Goal: Task Accomplishment & Management: Manage account settings

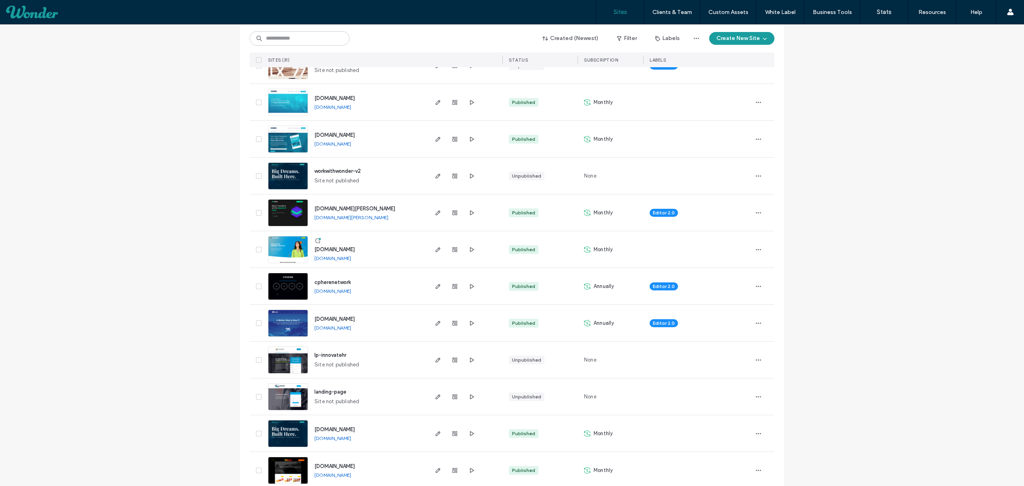
scroll to position [229, 0]
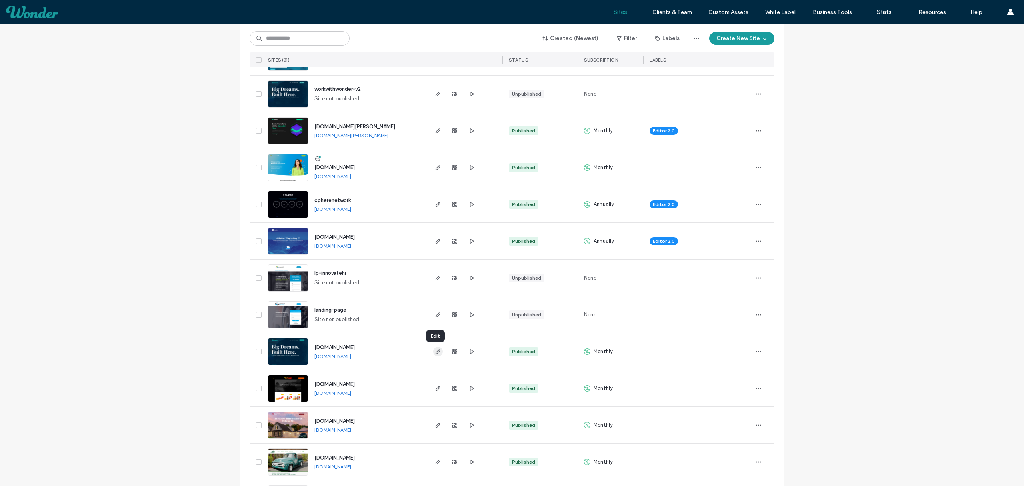
click at [436, 352] on use "button" at bounding box center [438, 351] width 5 height 5
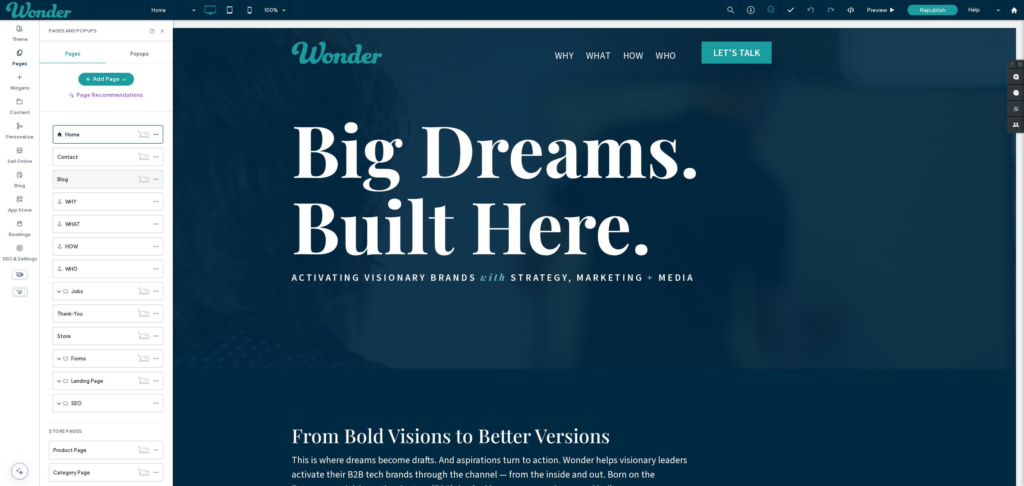
click at [157, 180] on icon at bounding box center [156, 179] width 6 height 6
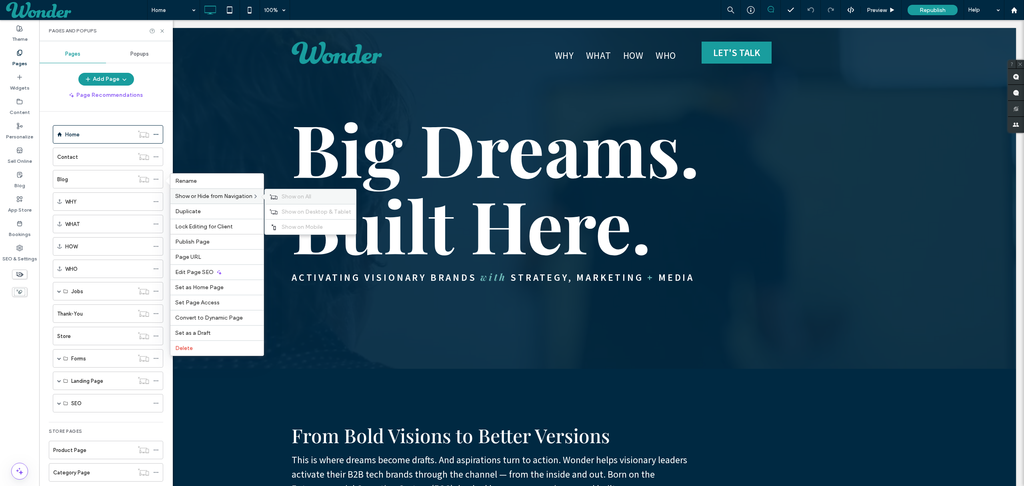
click at [294, 198] on span "Show on All" at bounding box center [297, 196] width 30 height 7
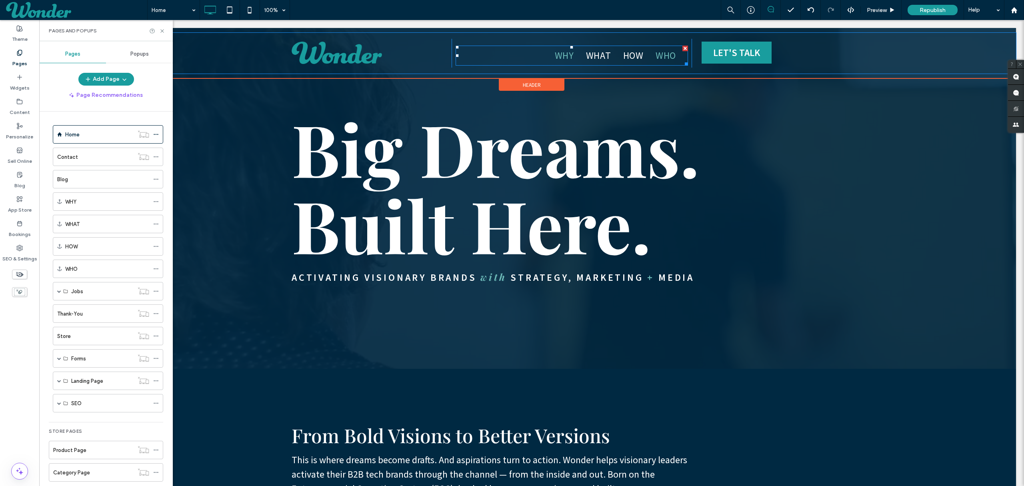
click at [675, 58] on link "WHO" at bounding box center [666, 55] width 32 height 14
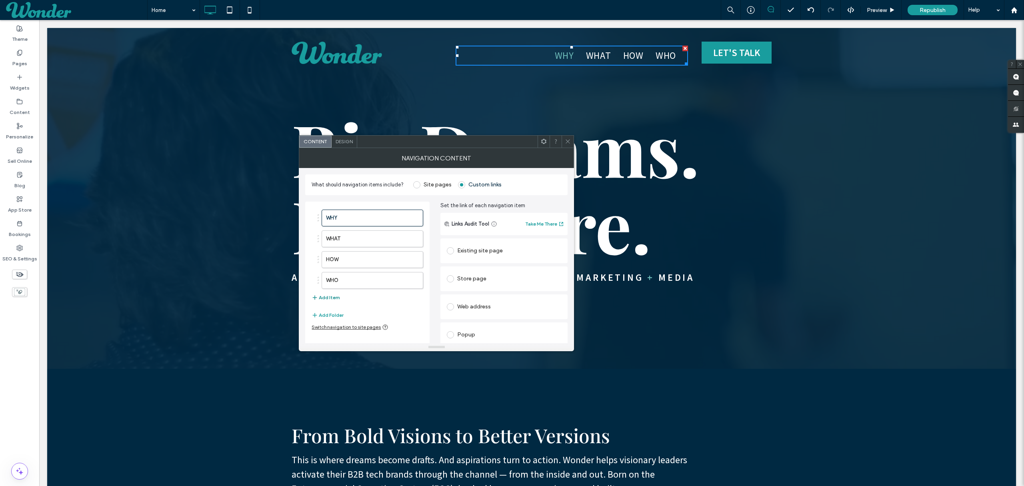
click at [332, 299] on button "Add Item" at bounding box center [326, 298] width 28 height 10
click at [364, 302] on label "Home" at bounding box center [359, 301] width 67 height 16
click at [568, 146] on span at bounding box center [568, 142] width 6 height 12
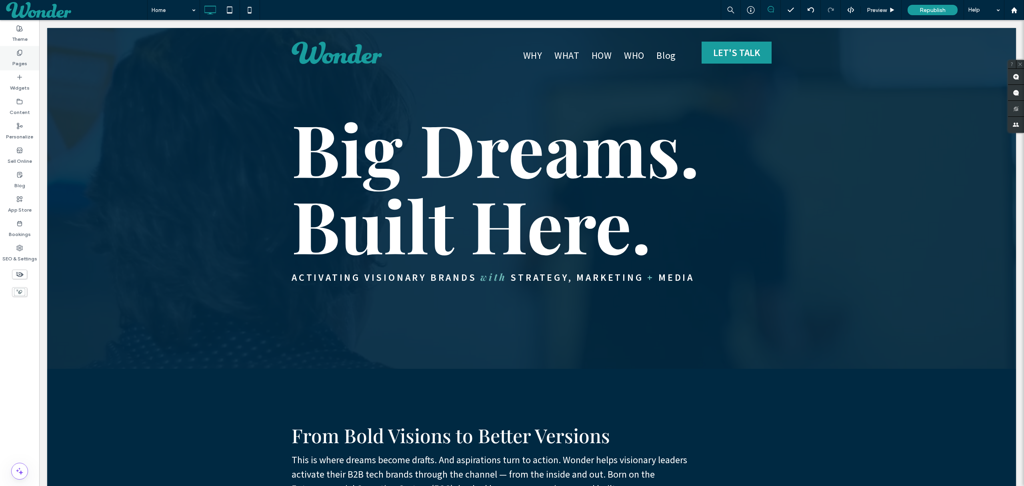
click at [22, 62] on label "Pages" at bounding box center [19, 61] width 15 height 11
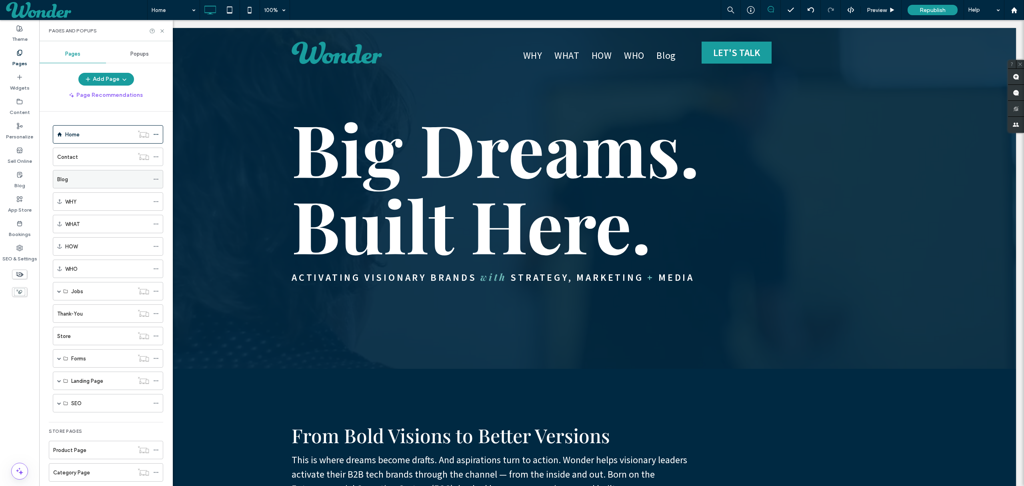
click at [90, 183] on div "Blog" at bounding box center [103, 179] width 92 height 8
click at [155, 180] on icon at bounding box center [156, 179] width 6 height 6
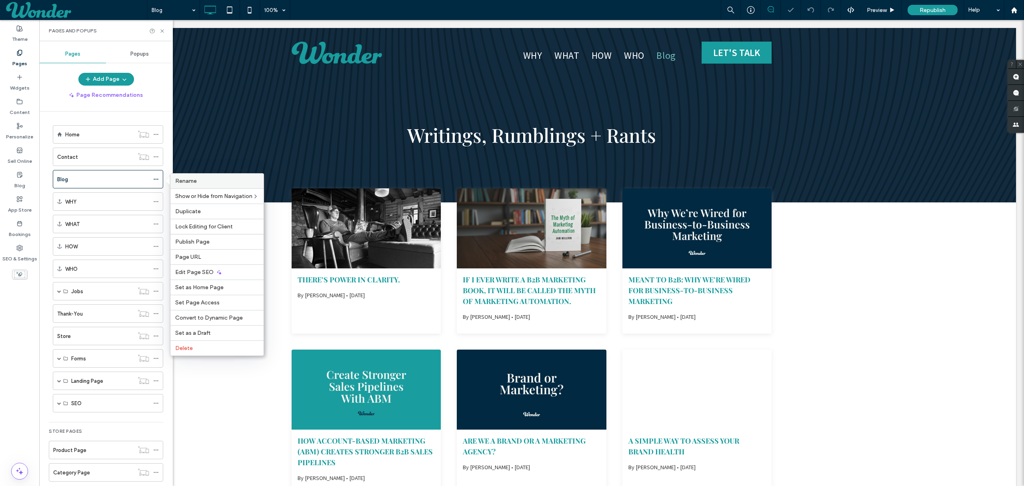
click at [178, 179] on span "Rename" at bounding box center [186, 181] width 22 height 7
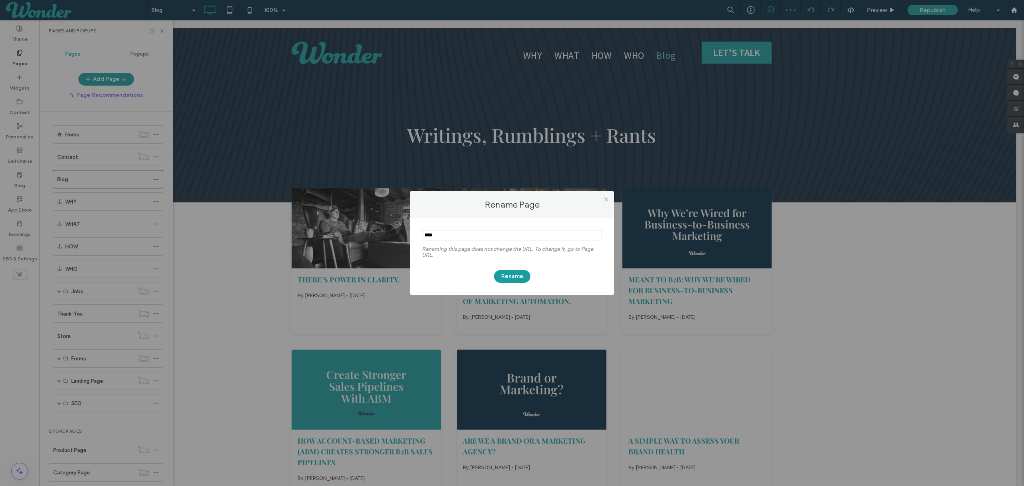
click at [447, 235] on input "notEmpty" at bounding box center [512, 235] width 180 height 10
type input "****"
click at [511, 276] on button "Rename" at bounding box center [512, 276] width 36 height 13
